Goal: Task Accomplishment & Management: Use online tool/utility

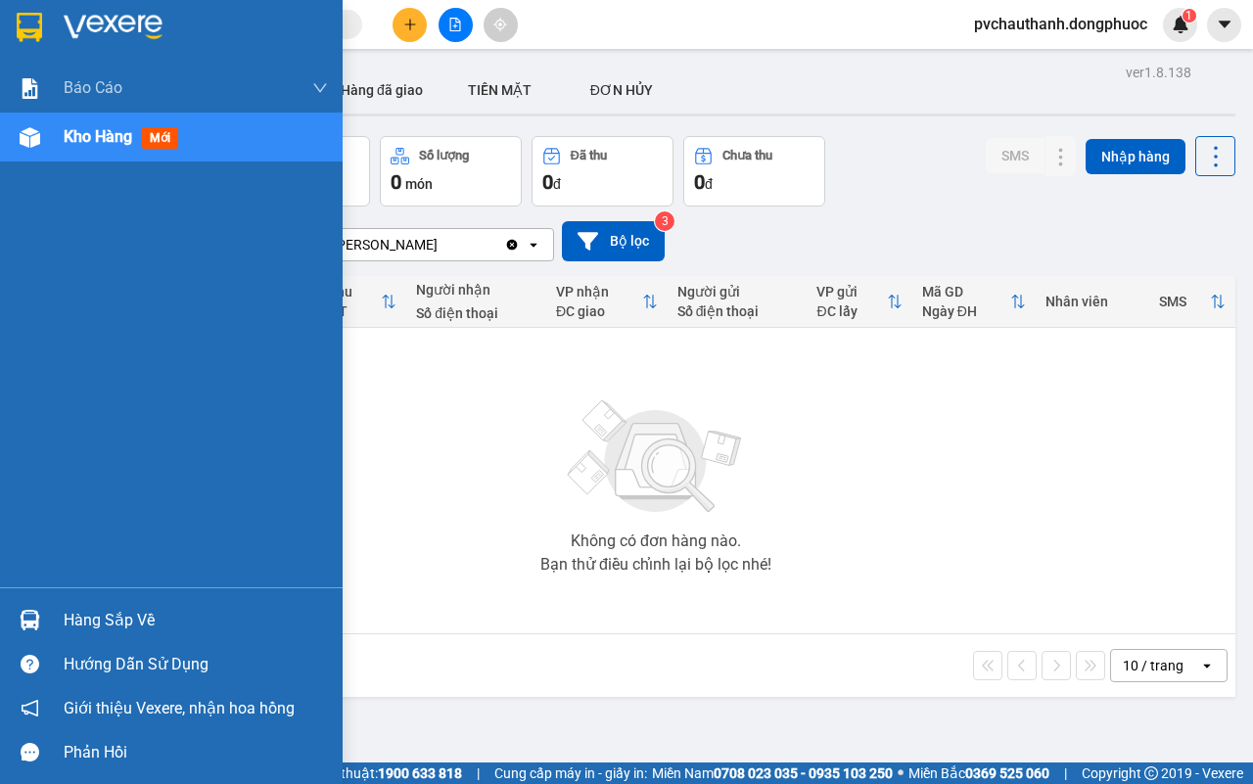
click at [80, 603] on div "Hàng sắp về" at bounding box center [171, 620] width 343 height 44
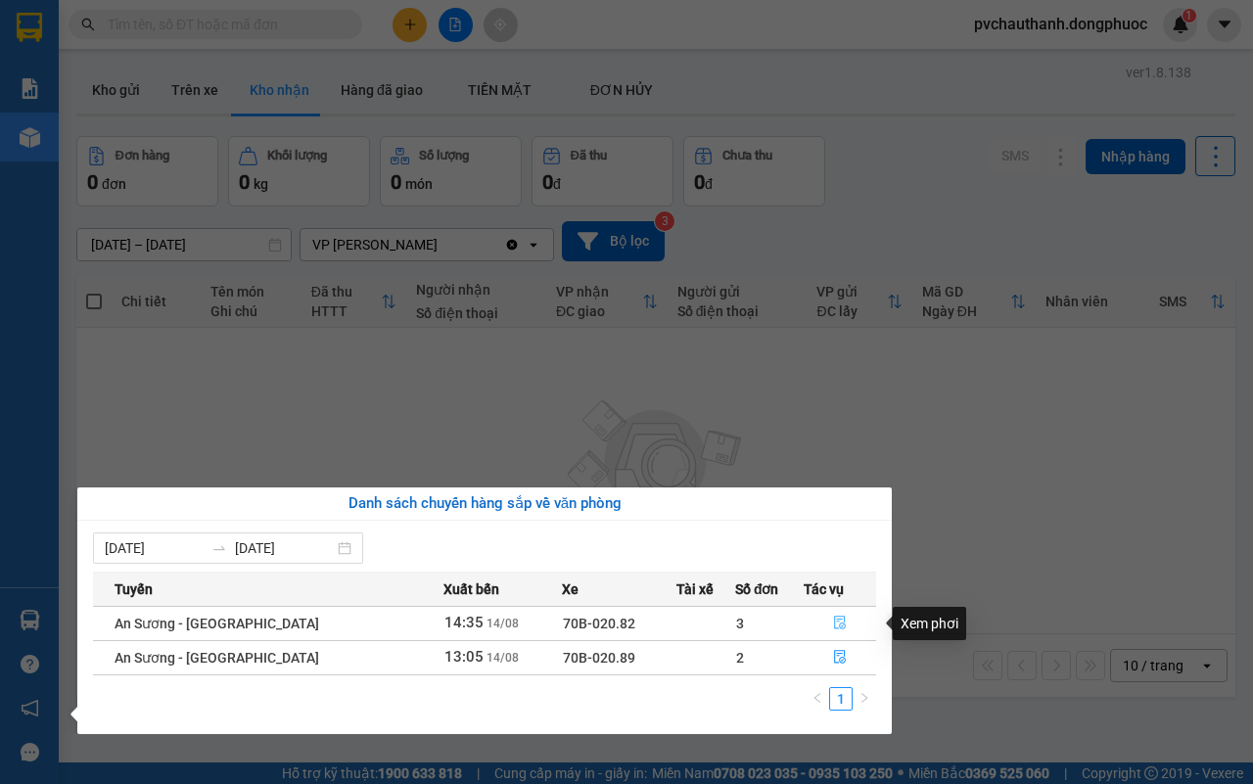
click at [837, 622] on icon "file-done" at bounding box center [840, 623] width 14 height 14
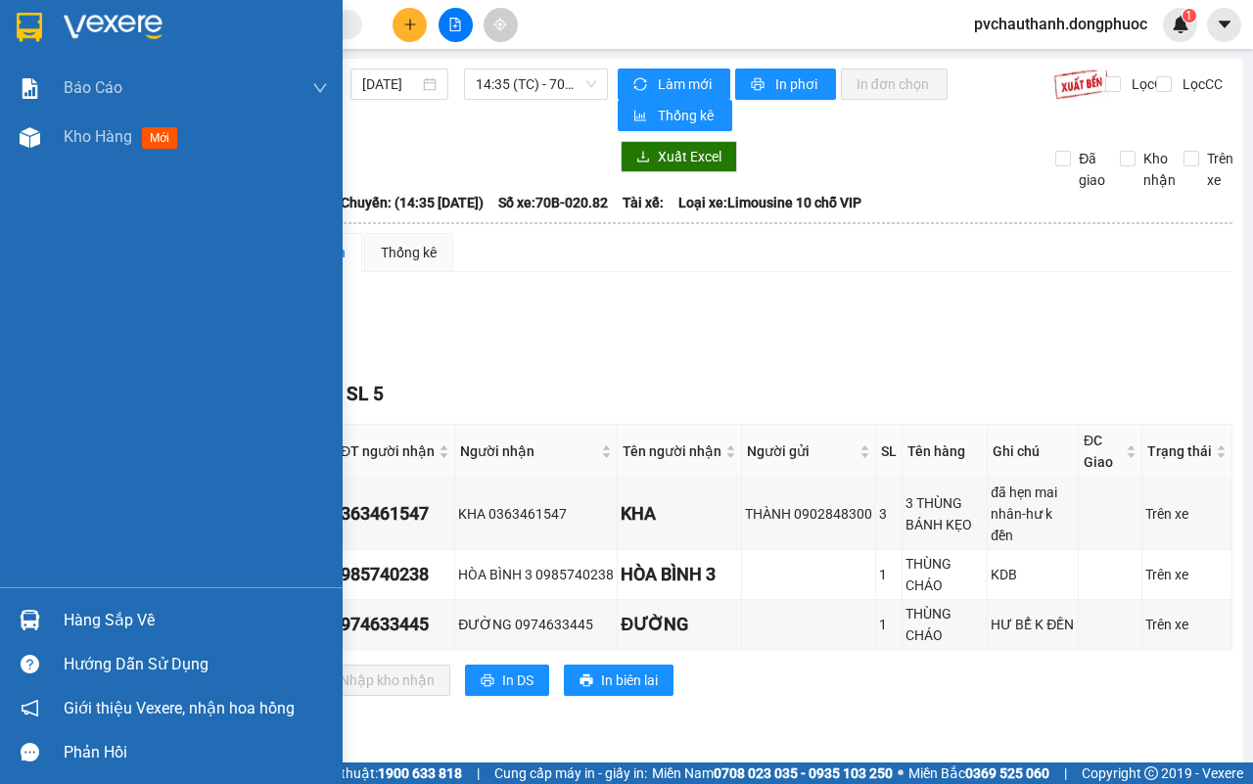
click at [84, 615] on div "Hàng sắp về" at bounding box center [196, 620] width 264 height 29
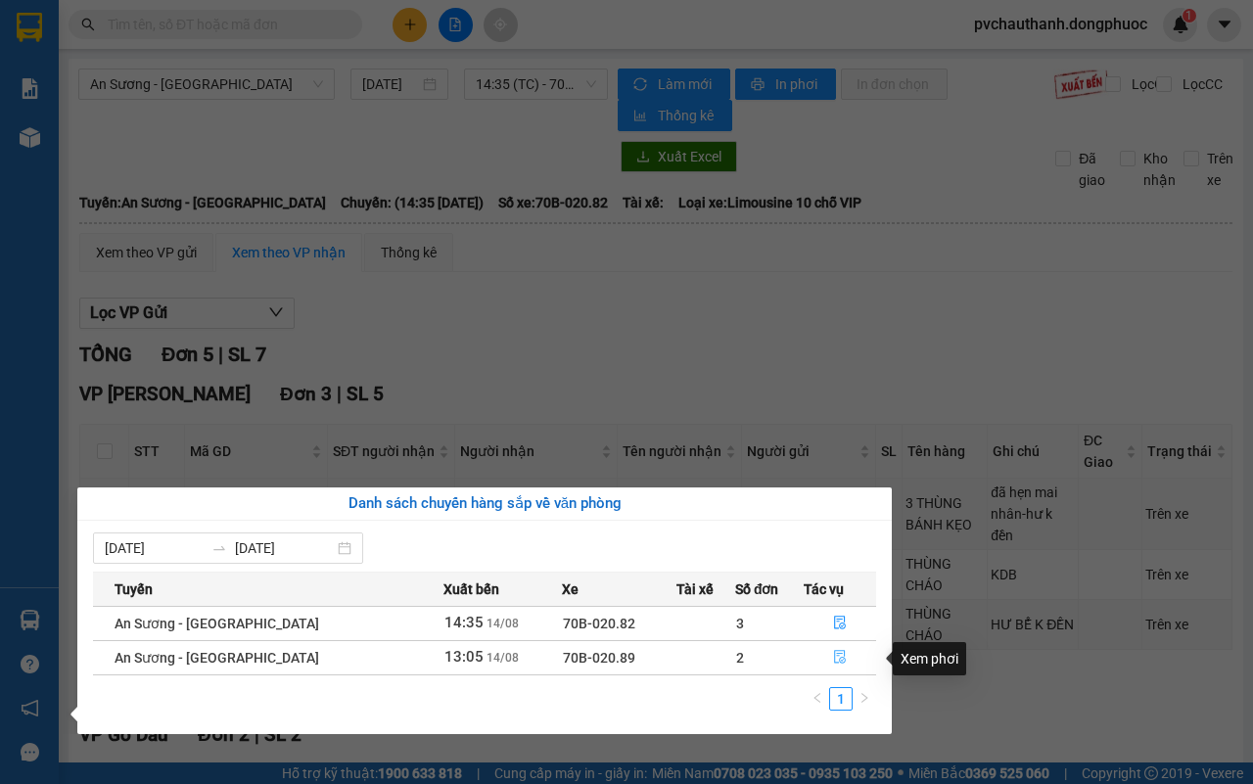
click at [837, 662] on icon "file-done" at bounding box center [840, 657] width 14 height 14
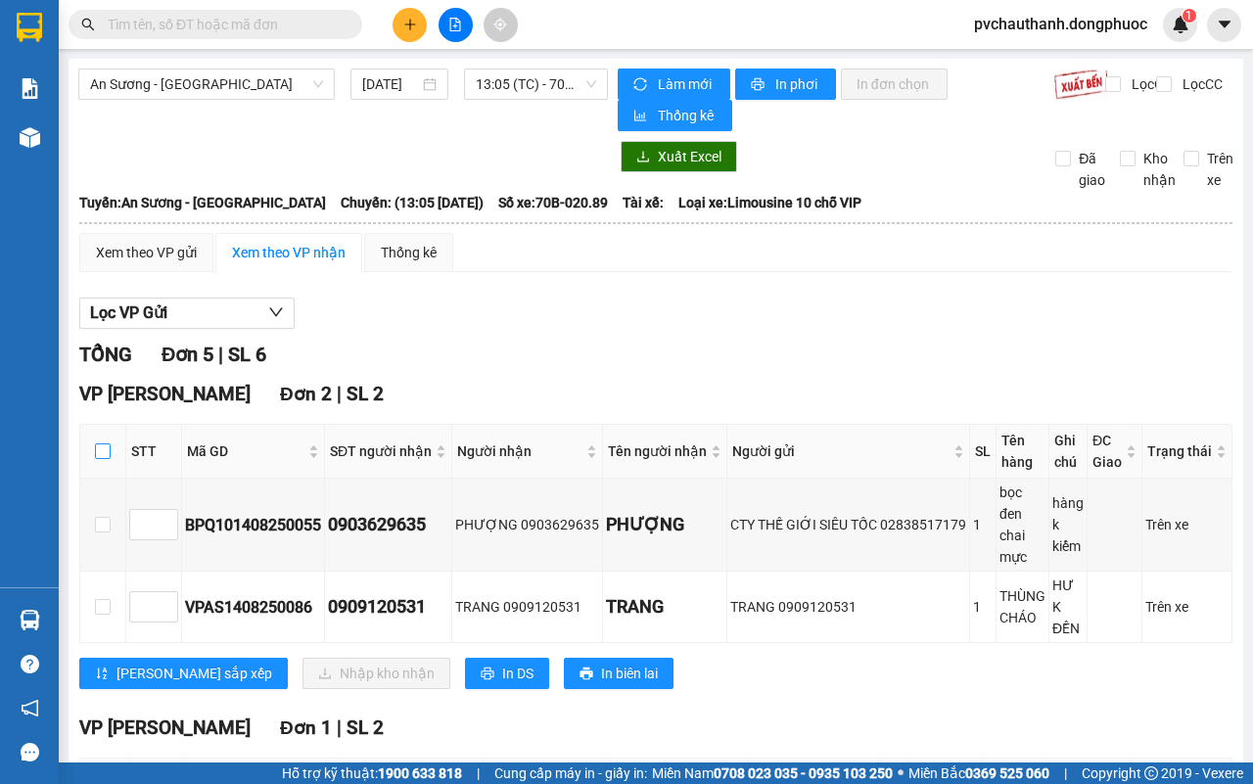
click at [108, 453] on input "checkbox" at bounding box center [103, 452] width 16 height 16
checkbox input "true"
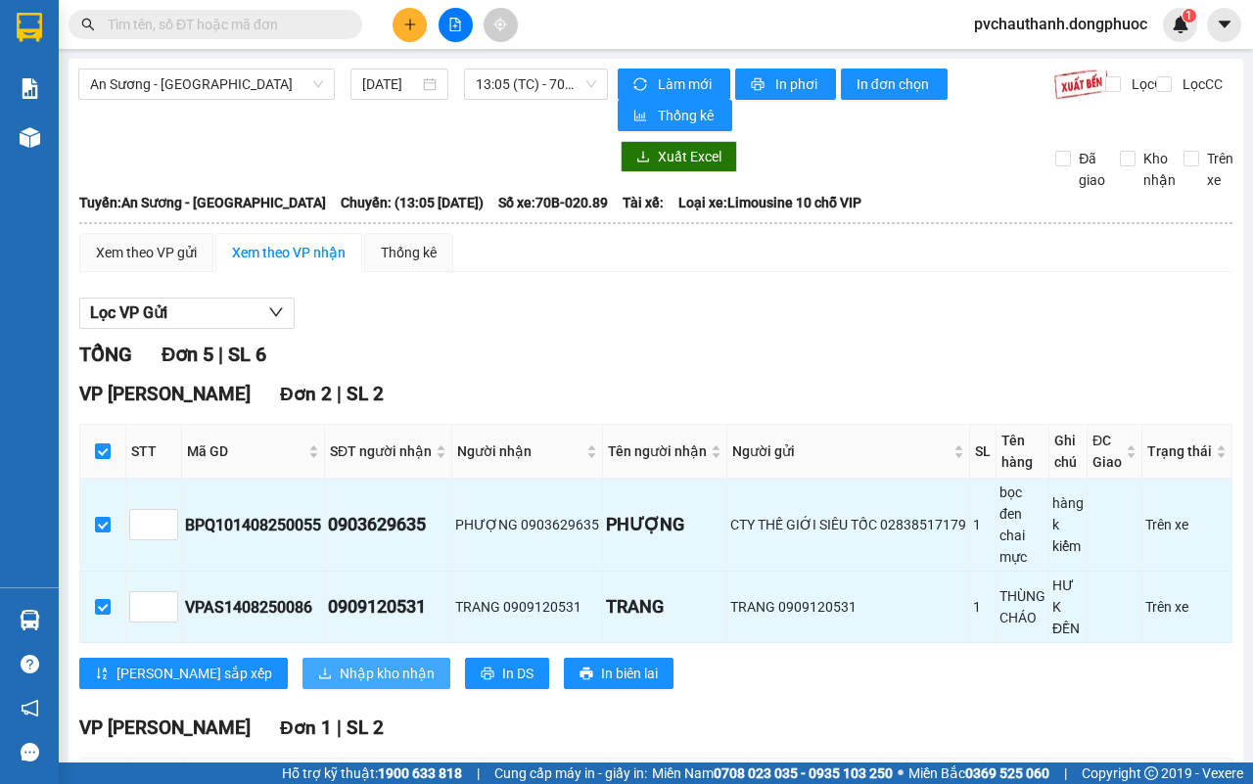
click at [340, 677] on span "Nhập kho nhận" at bounding box center [387, 674] width 95 height 22
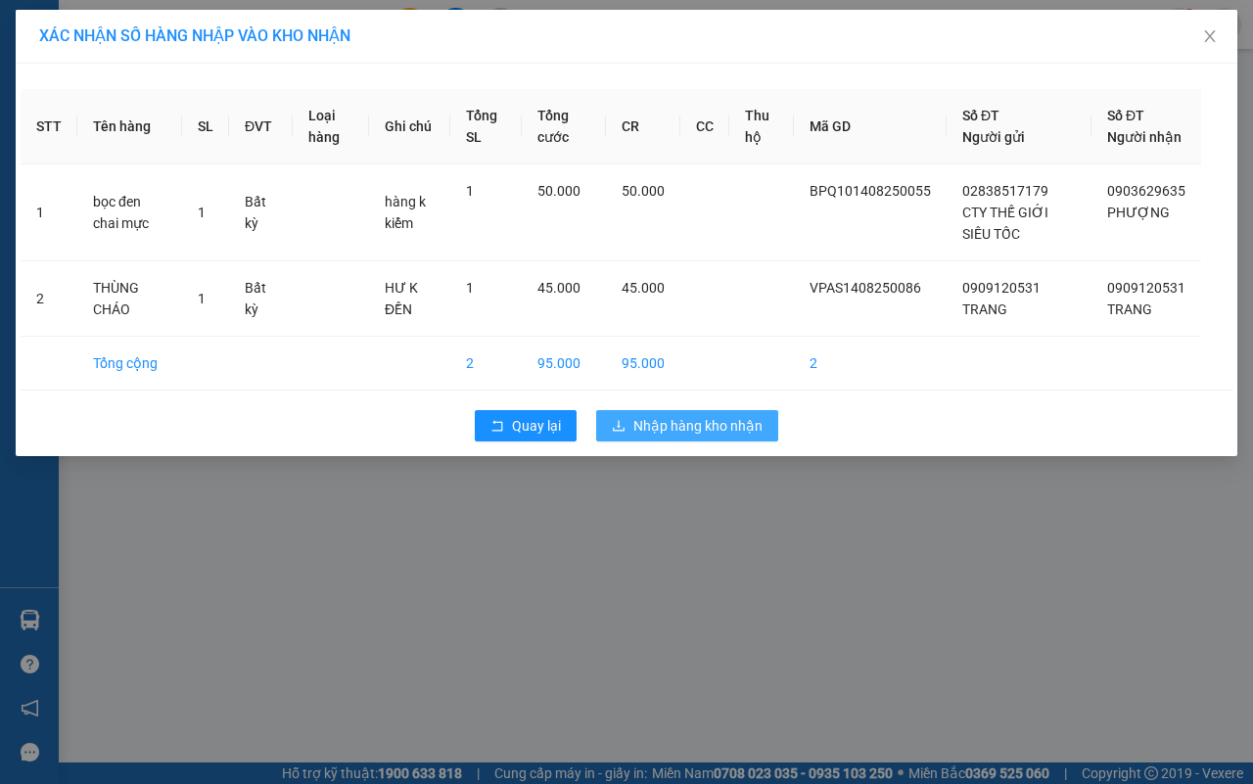
click at [642, 436] on button "Nhập hàng kho nhận" at bounding box center [687, 425] width 182 height 31
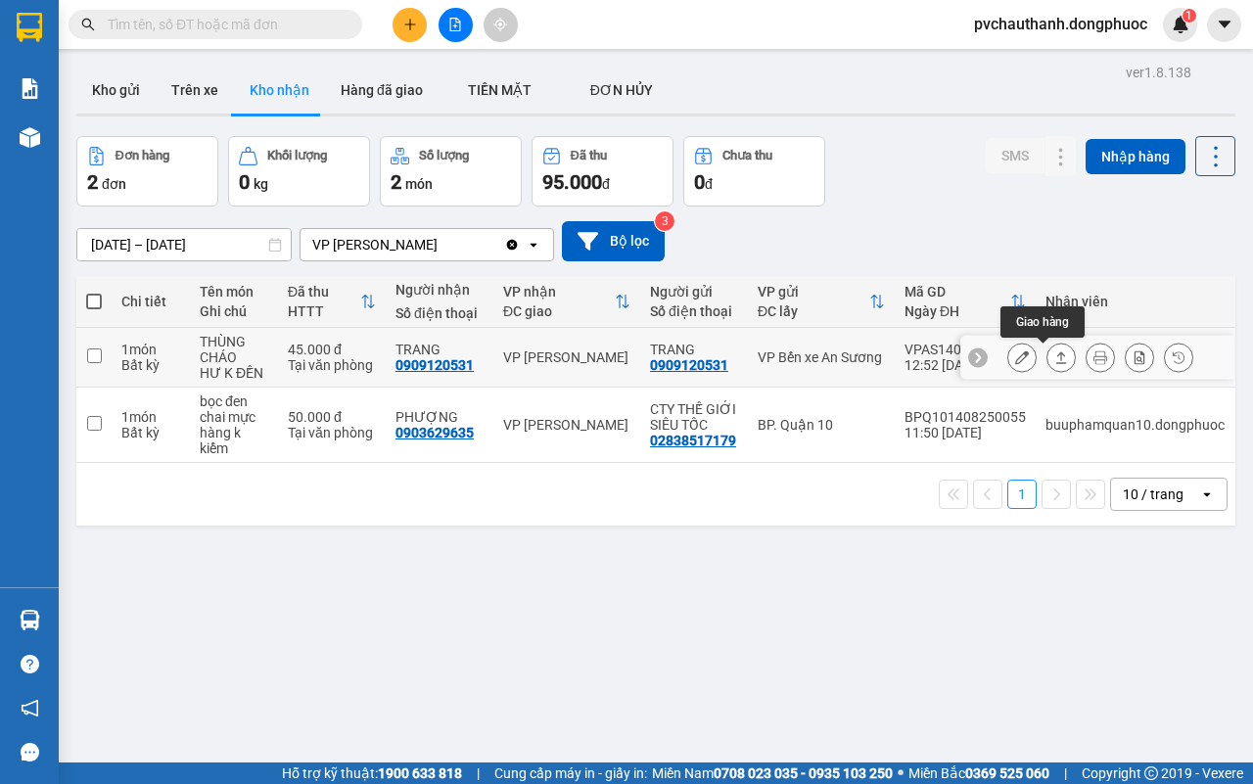
click at [1055, 353] on icon at bounding box center [1062, 358] width 14 height 14
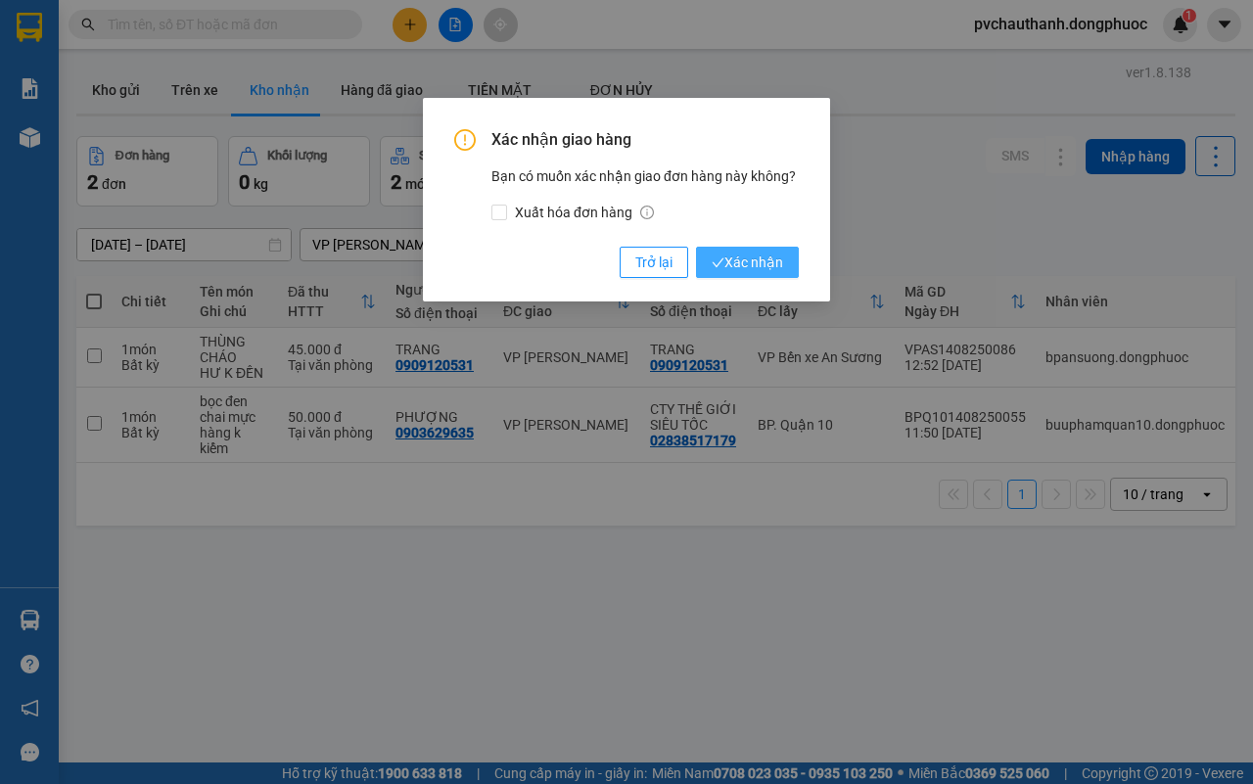
click at [737, 270] on span "Xác nhận" at bounding box center [747, 263] width 71 height 22
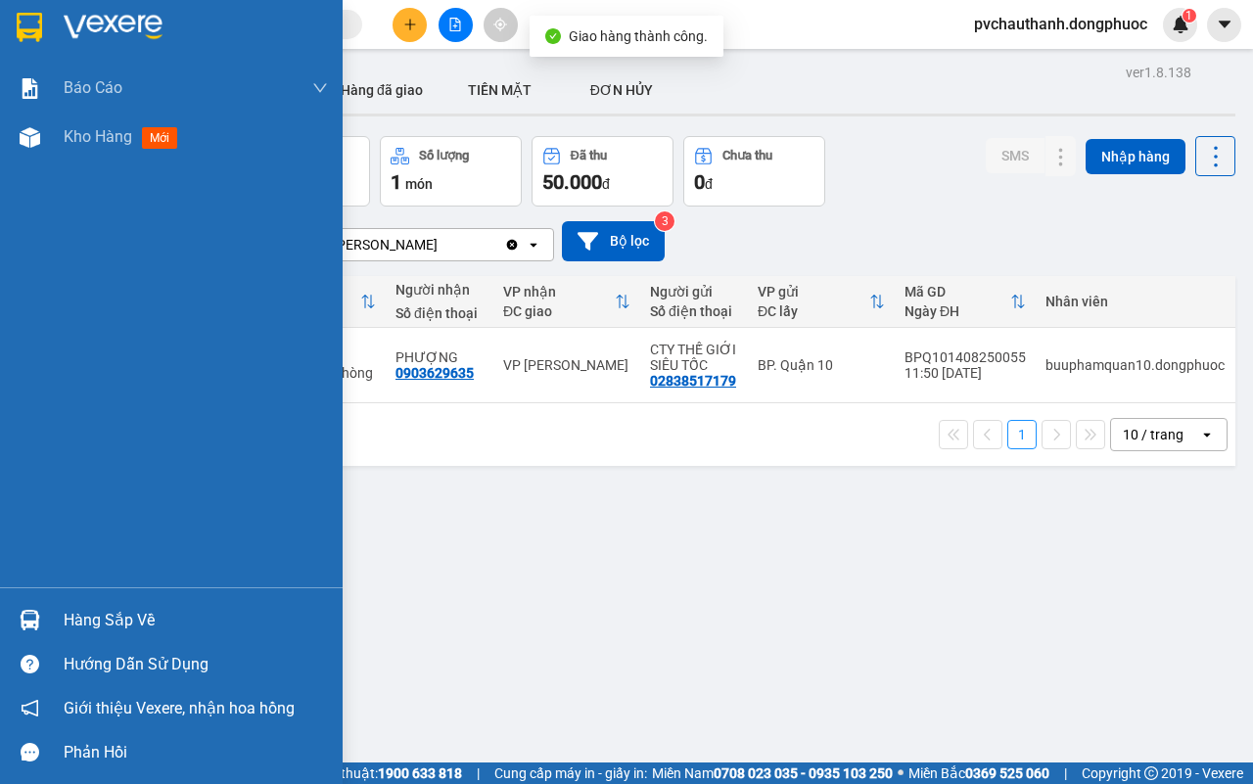
click at [110, 623] on div "Hàng sắp về" at bounding box center [196, 620] width 264 height 29
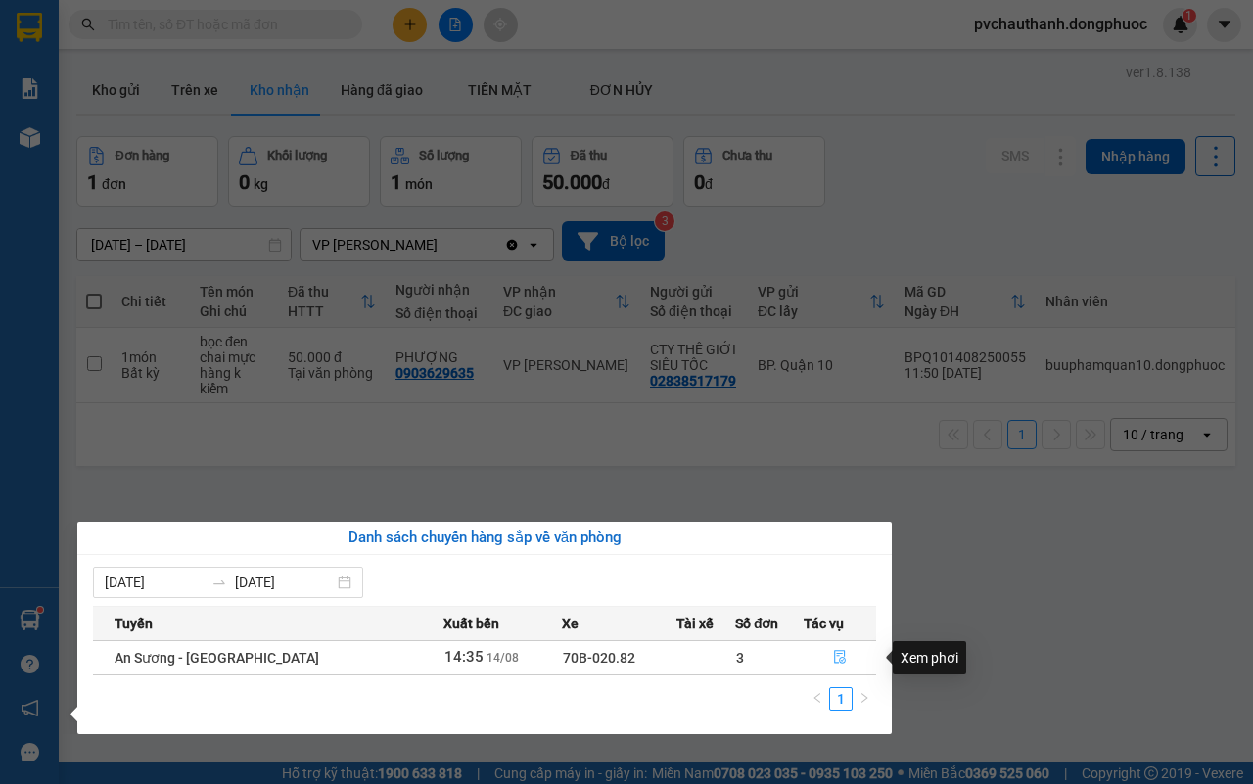
click at [838, 654] on icon "file-done" at bounding box center [840, 657] width 14 height 14
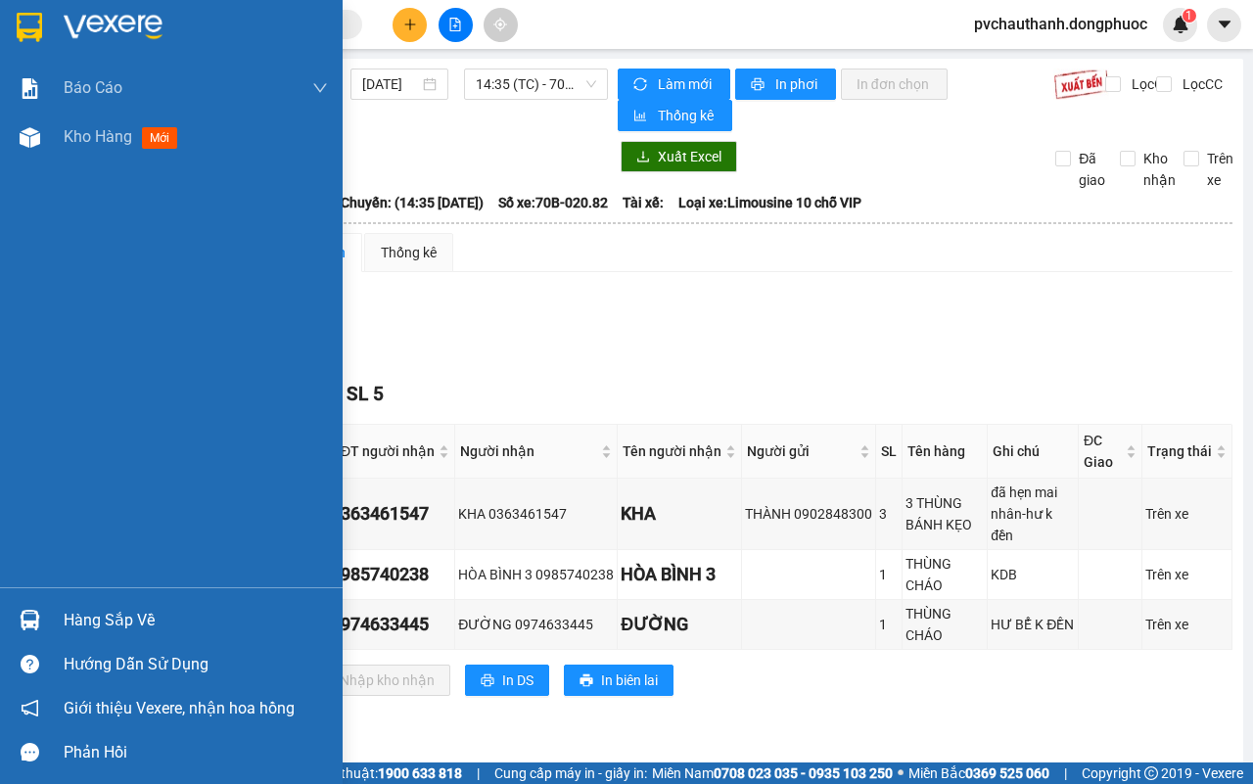
click at [103, 608] on div "Hàng sắp về" at bounding box center [196, 620] width 264 height 29
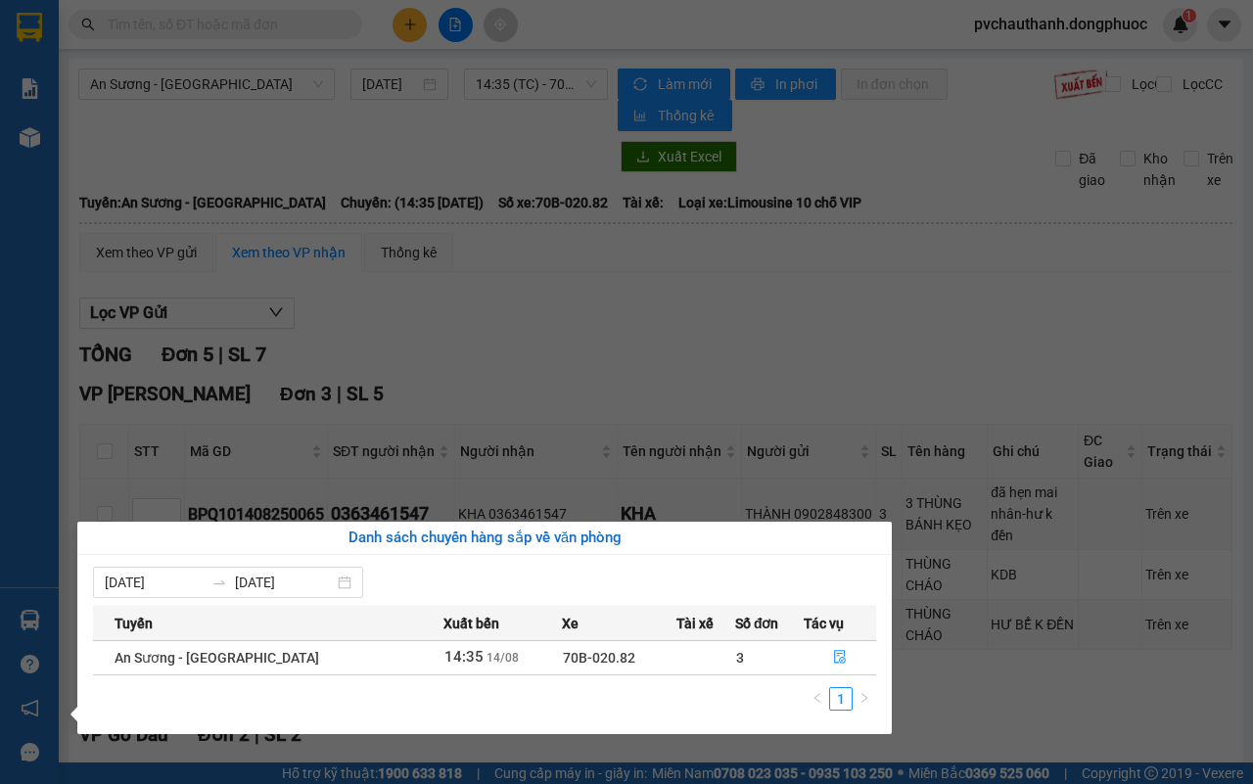
click at [46, 477] on div "Báo cáo Mẫu 1: Báo cáo dòng tiền Mẫu 2: Doanh số tạo đơn theo Văn phòng, nhân v…" at bounding box center [29, 392] width 59 height 784
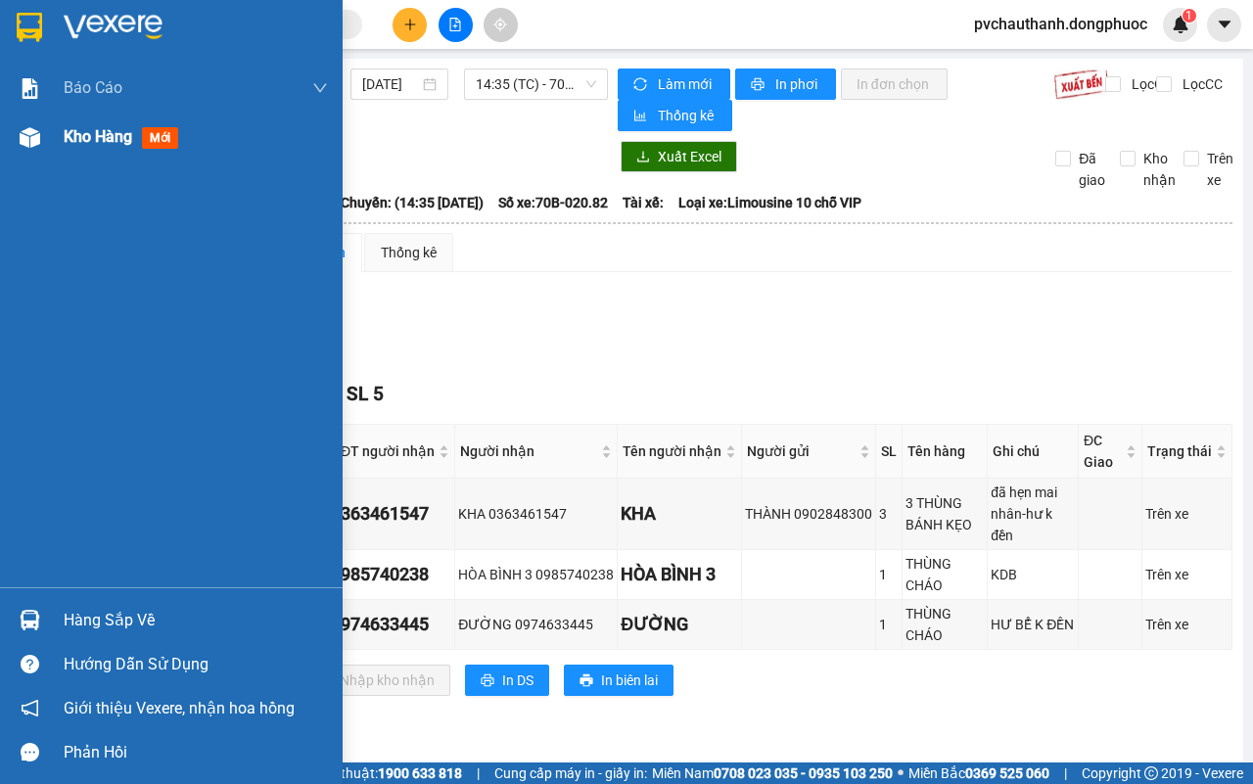
click at [96, 128] on span "Kho hàng" at bounding box center [98, 136] width 69 height 19
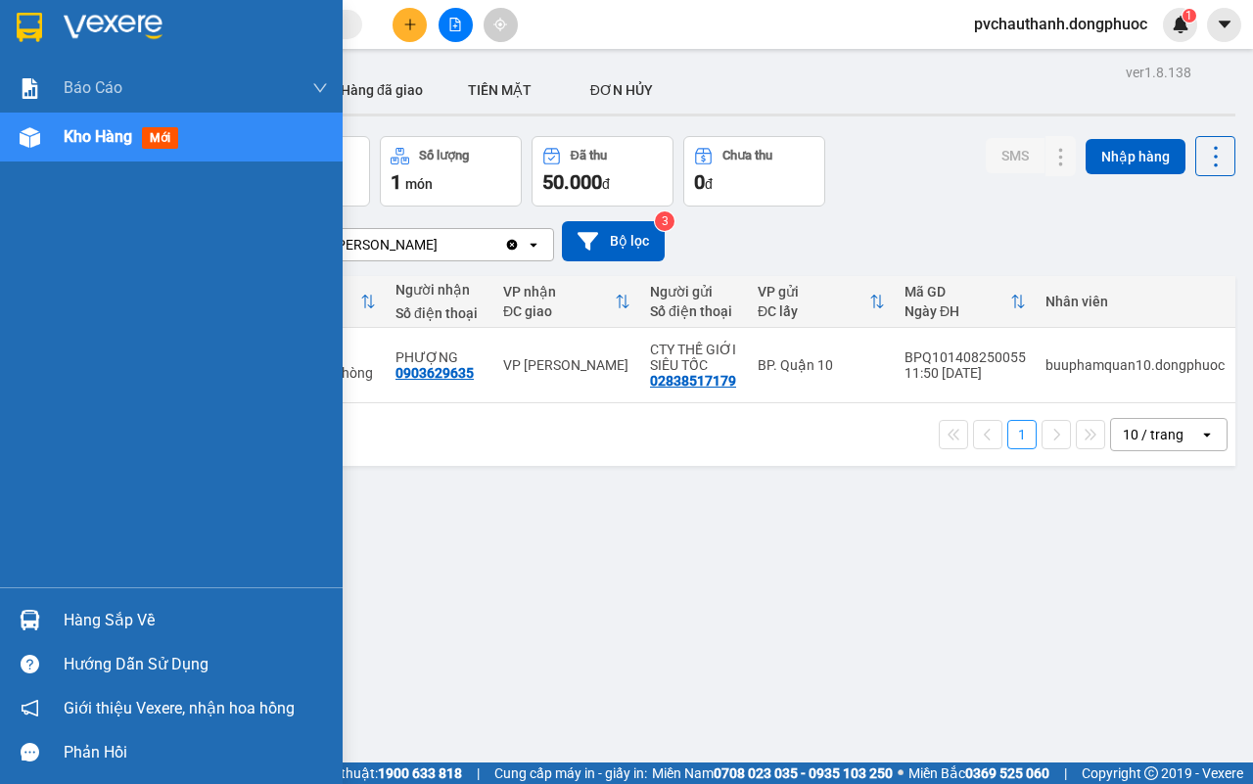
click at [116, 619] on div "Hàng sắp về" at bounding box center [196, 620] width 264 height 29
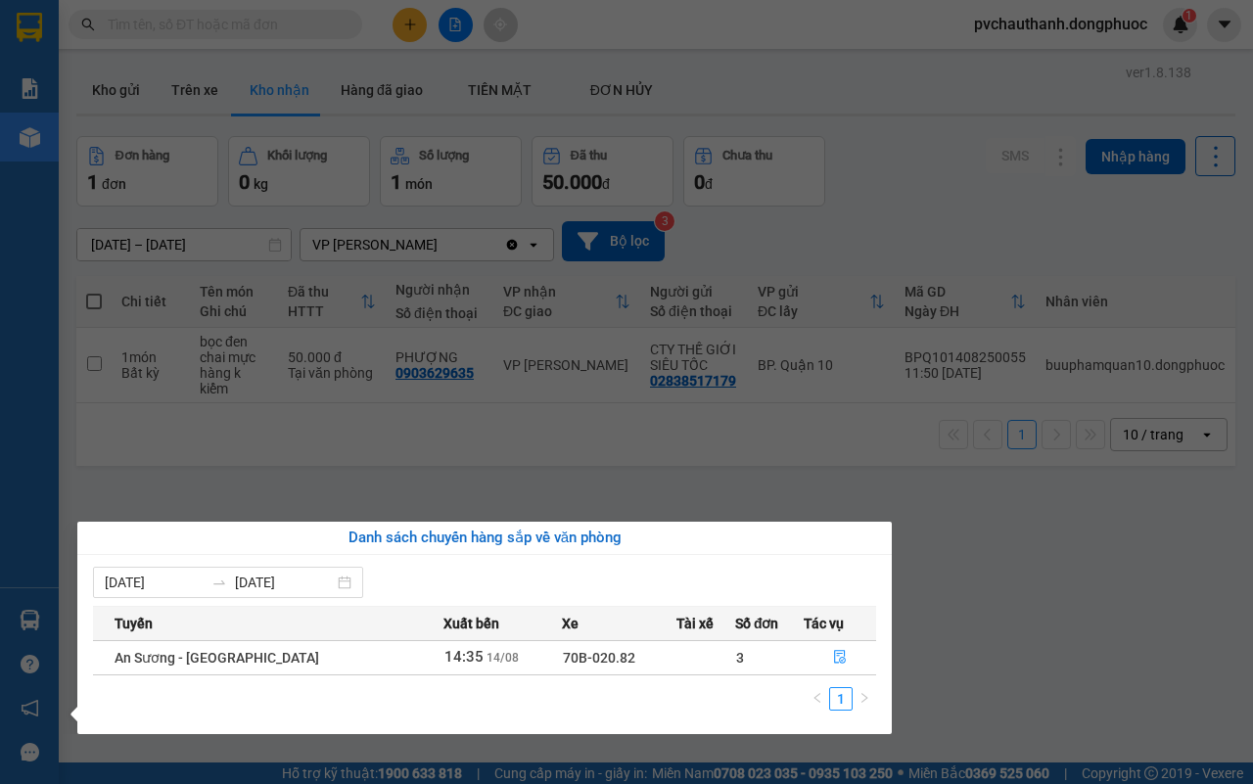
drag, startPoint x: 666, startPoint y: 497, endPoint x: 566, endPoint y: 481, distance: 101.3
click at [659, 497] on section "Kết quả tìm kiếm ( 1 ) Bộ lọc Mã ĐH Trạng thái Món hàng Tổng cước Chưa cước Nhã…" at bounding box center [626, 392] width 1253 height 784
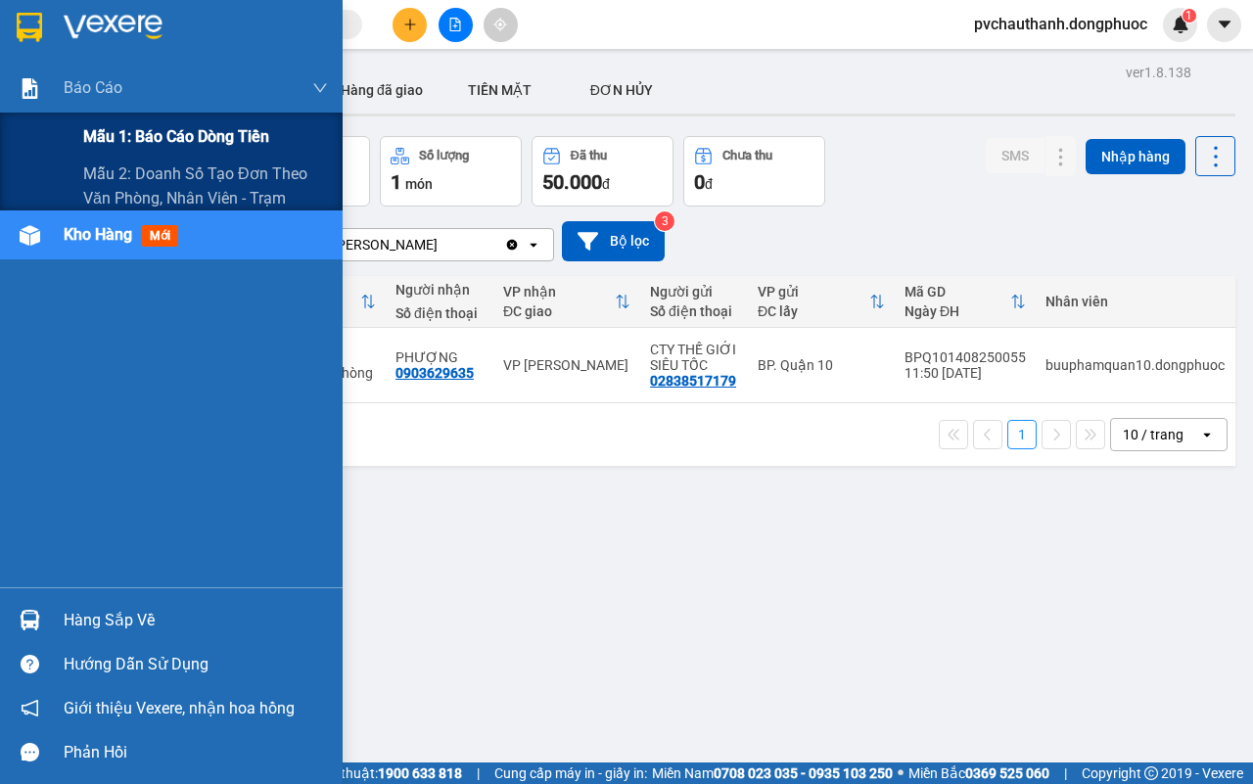
drag, startPoint x: 86, startPoint y: 76, endPoint x: 186, endPoint y: 130, distance: 113.5
click at [86, 83] on span "Báo cáo" at bounding box center [93, 87] width 59 height 24
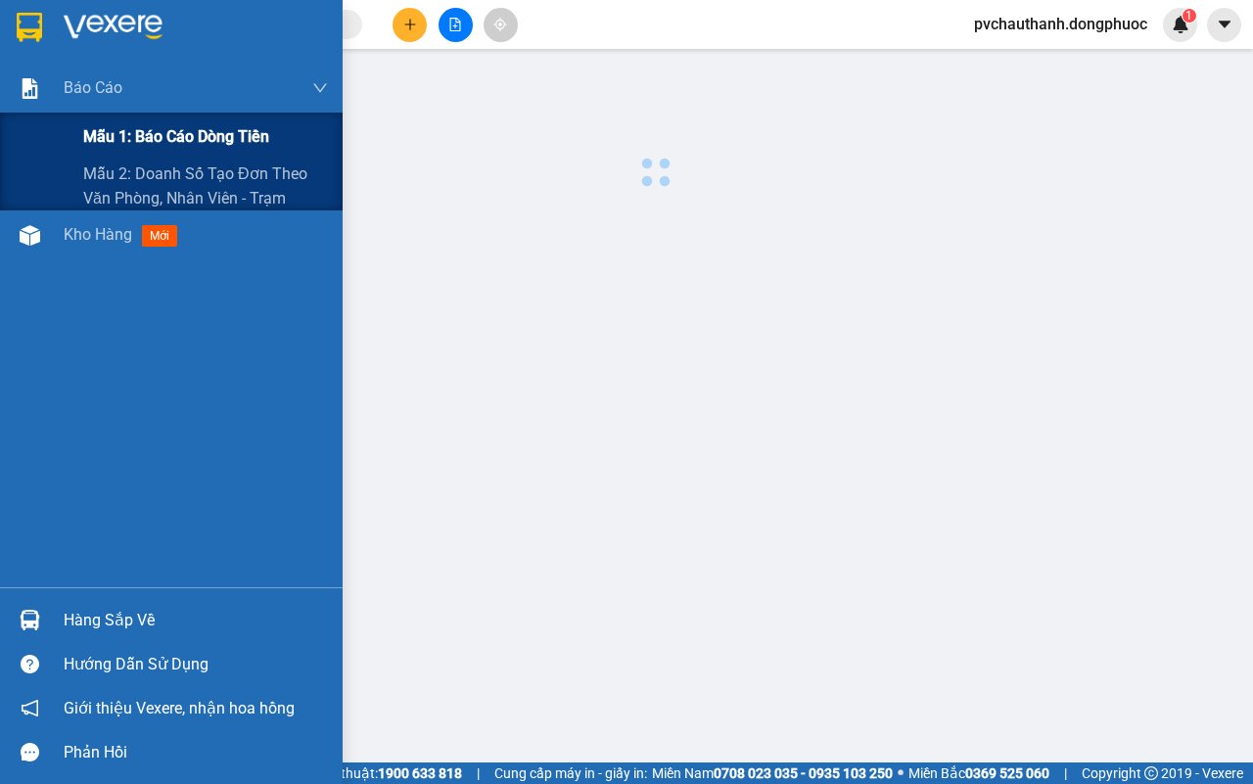
click at [203, 135] on span "Mẫu 1: Báo cáo dòng tiền" at bounding box center [176, 136] width 186 height 24
